Goal: Task Accomplishment & Management: Manage account settings

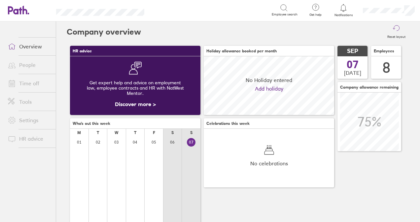
scroll to position [59, 130]
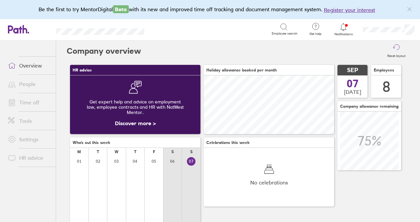
click at [345, 27] on icon at bounding box center [343, 27] width 8 height 8
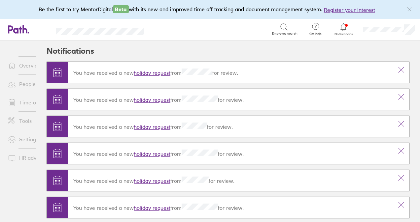
click at [156, 72] on link "holiday request" at bounding box center [152, 73] width 37 height 7
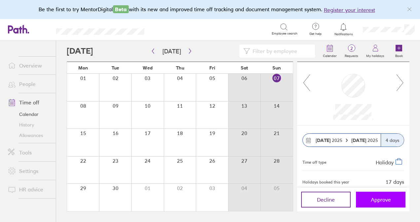
click at [383, 200] on span "Approve" at bounding box center [381, 200] width 20 height 6
